Goal: Book appointment/travel/reservation

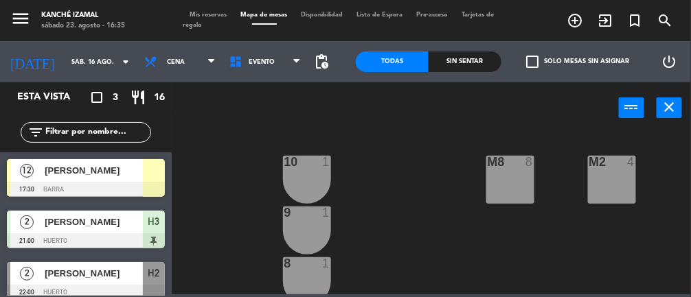
click at [117, 54] on icon "arrow_drop_down" at bounding box center [125, 62] width 16 height 16
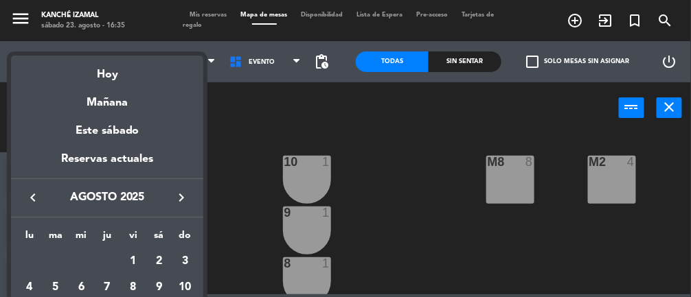
click at [116, 71] on div "Hoy" at bounding box center [107, 70] width 192 height 28
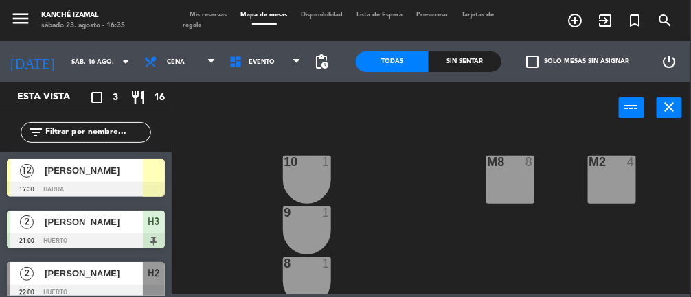
type input "sáb. 23 ago."
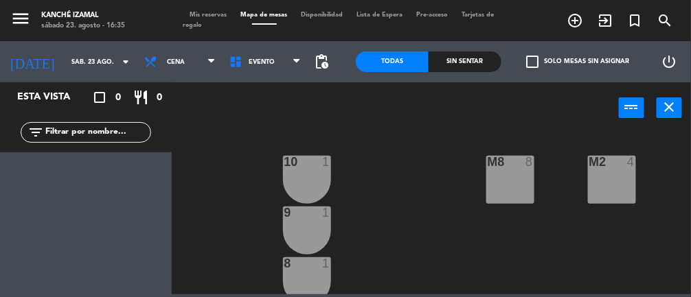
click at [102, 70] on input "sáb. 23 ago." at bounding box center [109, 62] width 89 height 21
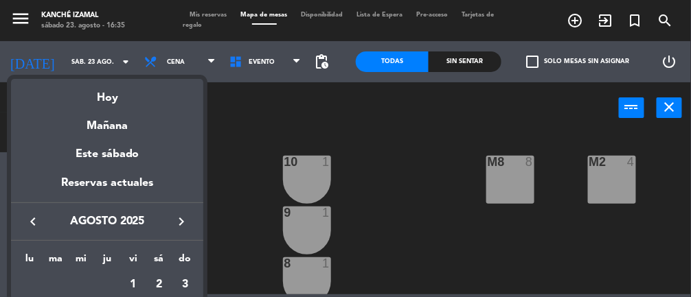
click at [115, 101] on div "Hoy" at bounding box center [107, 93] width 192 height 28
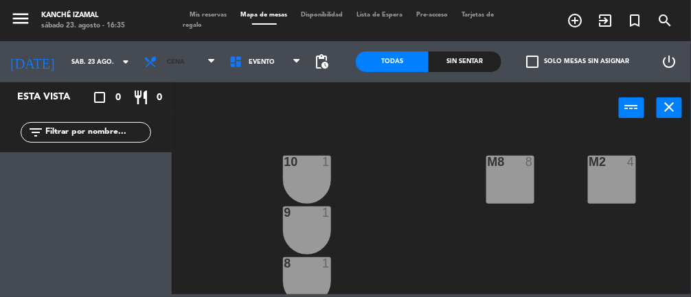
click at [196, 58] on span "Cena" at bounding box center [179, 62] width 85 height 30
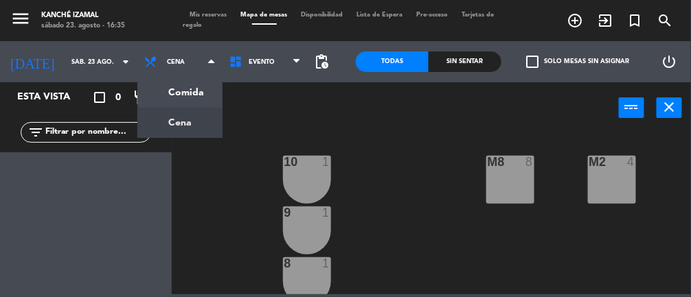
click at [187, 101] on ng-component "menu Kanché Izamal [DATE] 23. agosto - 16:35 Mis reservas Mapa de mesas Disponi…" at bounding box center [345, 147] width 691 height 295
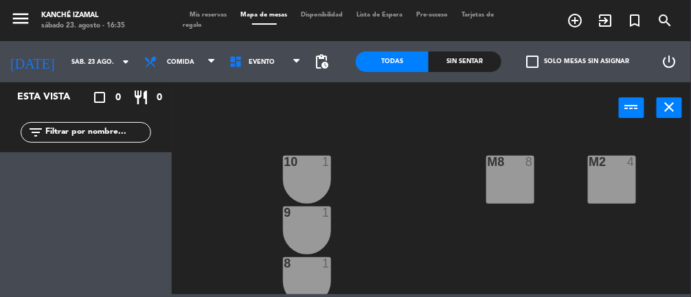
click at [208, 63] on icon at bounding box center [211, 61] width 6 height 11
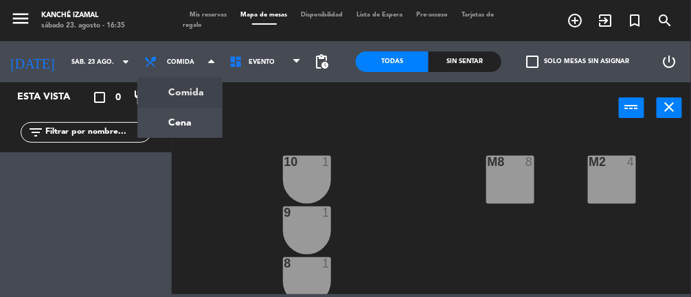
click at [185, 131] on ng-component "menu Kanché Izamal [DATE] 23. agosto - 16:35 Mis reservas Mapa de mesas Disponi…" at bounding box center [345, 147] width 691 height 295
